Goal: Task Accomplishment & Management: Complete application form

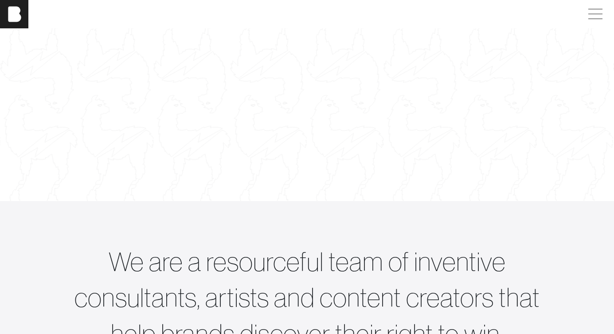
scroll to position [204, 0]
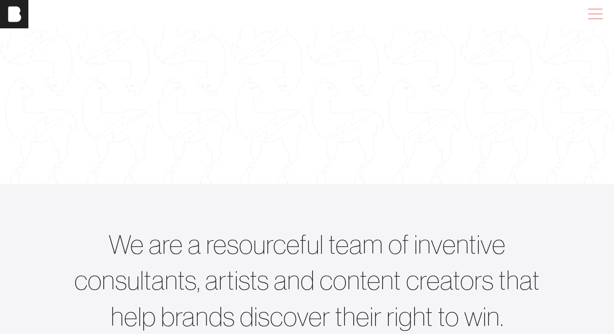
click at [584, 18] on span at bounding box center [593, 14] width 20 height 16
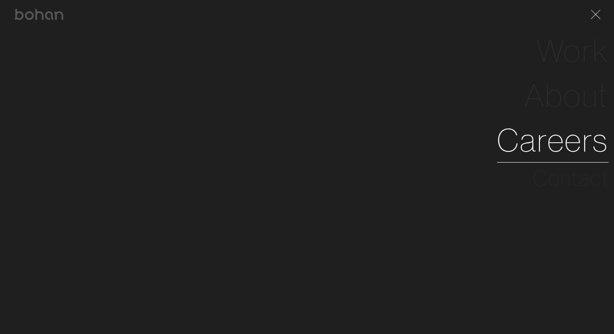
click at [529, 143] on link "Careers" at bounding box center [553, 140] width 112 height 45
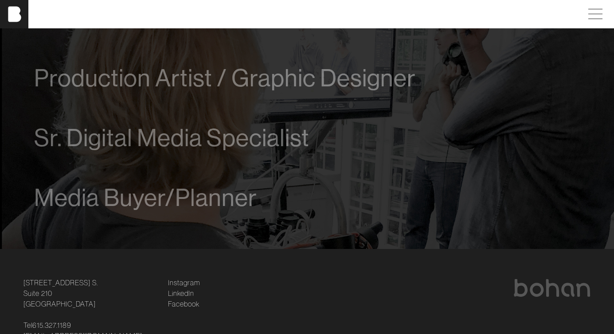
scroll to position [606, 0]
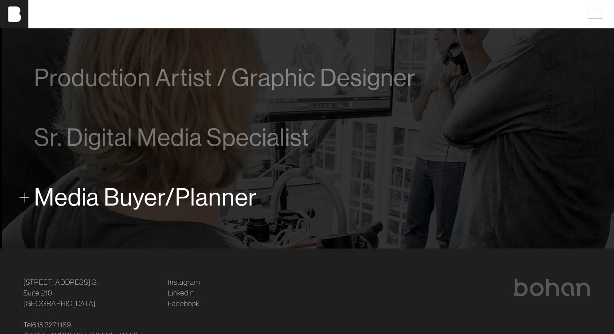
click at [263, 201] on div "Media Buyer/Planner" at bounding box center [307, 198] width 546 height 36
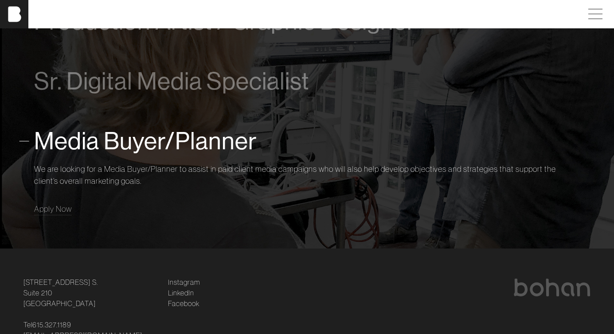
scroll to position [665, 0]
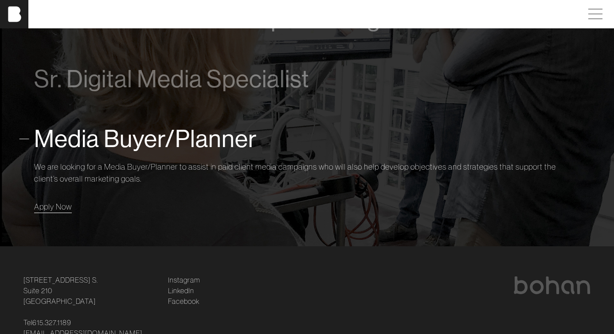
click at [57, 202] on span "Apply Now" at bounding box center [53, 207] width 38 height 10
click at [58, 209] on span "Apply Now" at bounding box center [53, 207] width 38 height 10
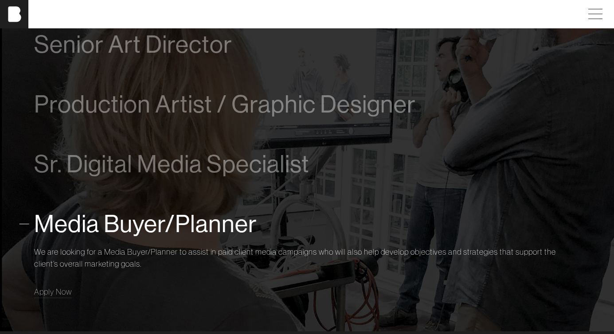
scroll to position [542, 0]
